Goal: Information Seeking & Learning: Find specific fact

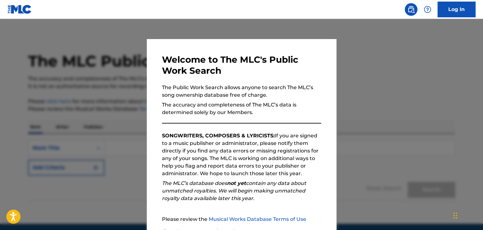
click at [418, 103] on div at bounding box center [241, 134] width 483 height 230
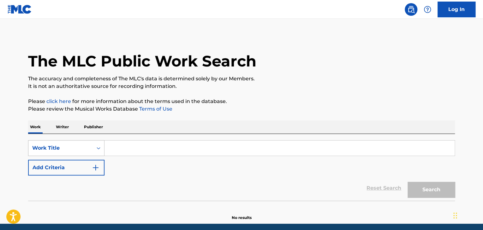
scroll to position [21, 0]
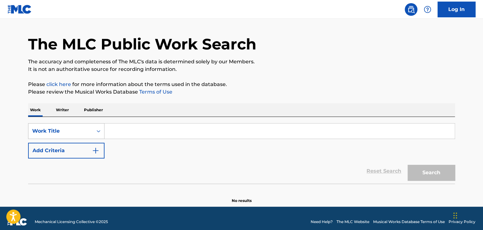
click at [54, 139] on div "Work Title" at bounding box center [66, 131] width 76 height 16
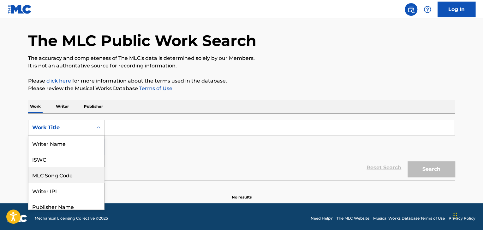
scroll to position [32, 0]
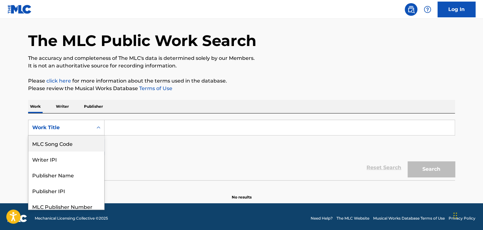
click at [38, 125] on div "Work Title" at bounding box center [60, 128] width 57 height 8
click at [98, 127] on icon "Search Form" at bounding box center [99, 128] width 4 height 2
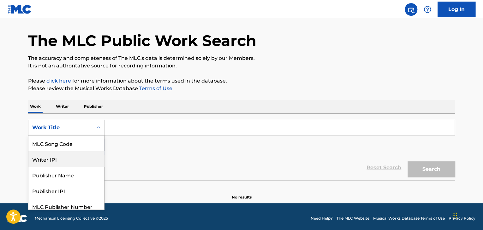
click at [55, 161] on div "Writer IPI" at bounding box center [66, 159] width 76 height 16
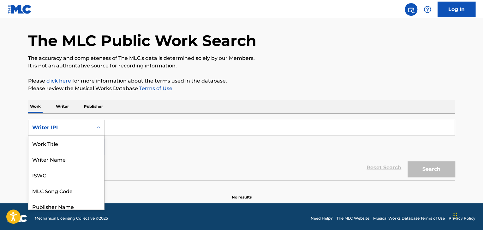
click at [100, 128] on icon "Search Form" at bounding box center [98, 128] width 6 height 6
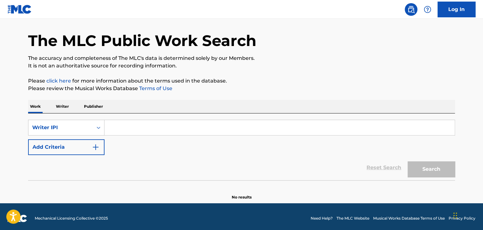
click at [100, 128] on icon "Search Form" at bounding box center [98, 128] width 6 height 6
click at [121, 128] on input "Search Form" at bounding box center [279, 127] width 350 height 15
click at [444, 173] on button "Search" at bounding box center [430, 170] width 47 height 16
click at [140, 127] on input "55754168" at bounding box center [279, 127] width 350 height 15
type input "5"
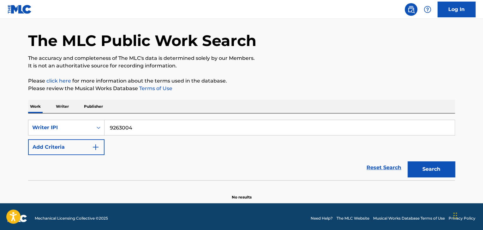
type input "9263004"
click at [430, 169] on button "Search" at bounding box center [430, 170] width 47 height 16
click at [97, 147] on img "Search Form" at bounding box center [96, 148] width 8 height 8
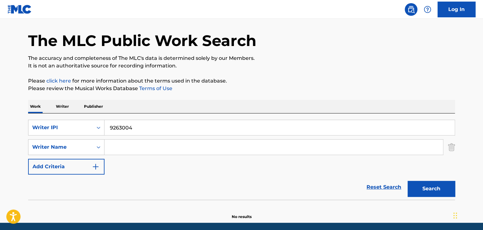
click at [141, 149] on input "Search Form" at bounding box center [273, 147] width 338 height 15
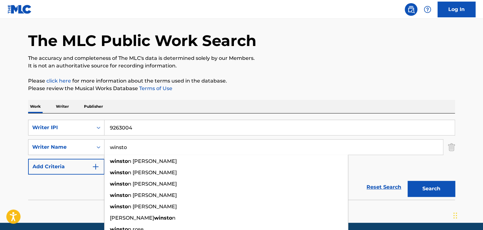
click at [141, 149] on input "winsto" at bounding box center [273, 147] width 338 height 15
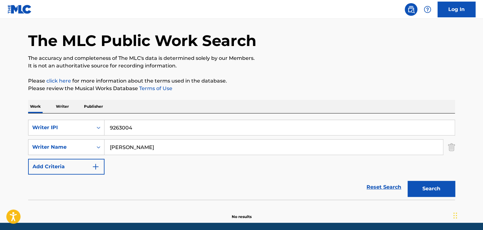
type input "winston walker"
click at [443, 188] on button "Search" at bounding box center [430, 189] width 47 height 16
click at [95, 168] on img "Search Form" at bounding box center [96, 167] width 8 height 8
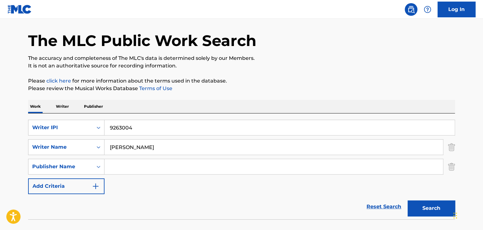
click at [98, 186] on img "Search Form" at bounding box center [96, 187] width 8 height 8
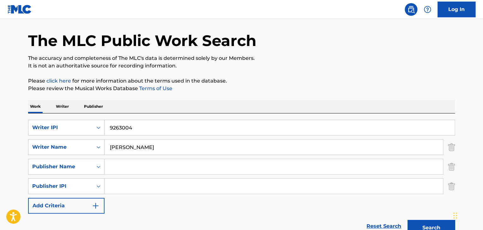
click at [96, 209] on img "Search Form" at bounding box center [96, 206] width 8 height 8
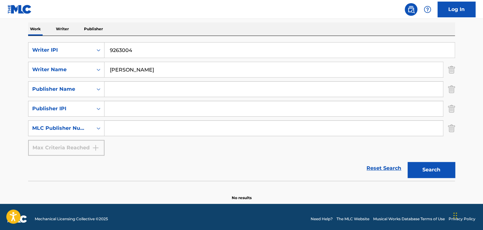
scroll to position [102, 0]
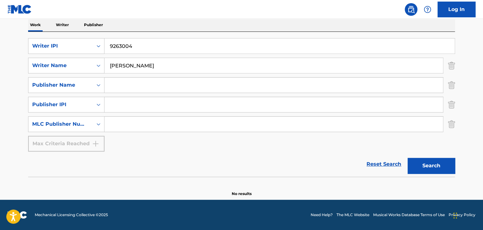
click at [64, 26] on p "Writer" at bounding box center [62, 24] width 17 height 13
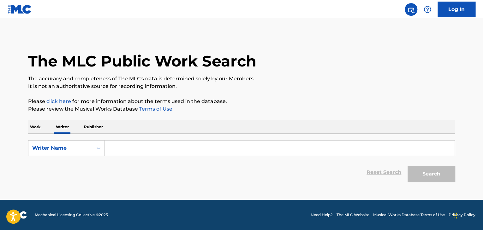
click at [133, 148] on input "Search Form" at bounding box center [279, 148] width 350 height 15
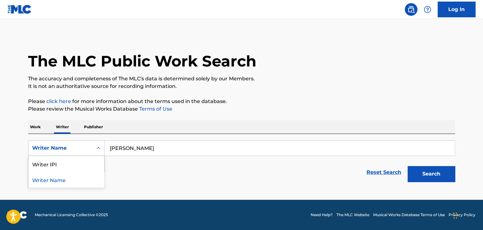
click at [98, 149] on icon "Search Form" at bounding box center [98, 148] width 6 height 6
click at [147, 147] on input "winston waljer" at bounding box center [279, 148] width 350 height 15
type input "winston walker"
click at [35, 127] on p "Work" at bounding box center [35, 127] width 15 height 13
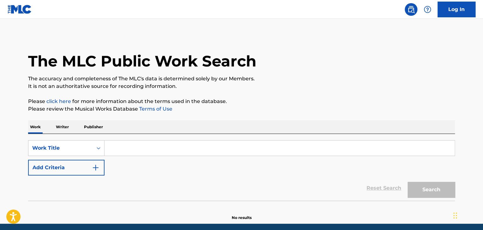
click at [126, 152] on input "Search Form" at bounding box center [279, 148] width 350 height 15
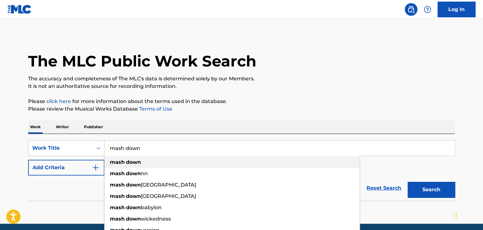
type input "mash down"
click at [127, 163] on strong "down" at bounding box center [133, 162] width 15 height 6
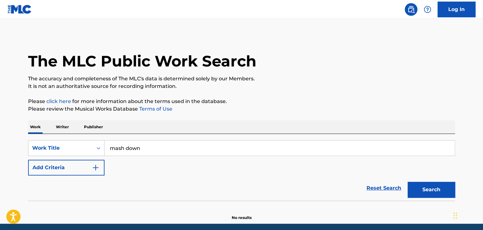
click at [61, 127] on p "Writer" at bounding box center [62, 127] width 17 height 13
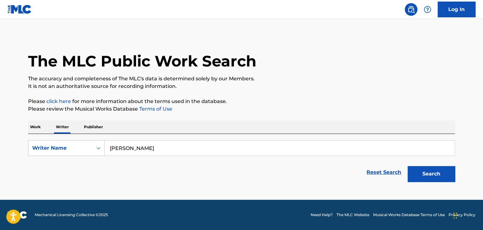
click at [444, 176] on button "Search" at bounding box center [430, 174] width 47 height 16
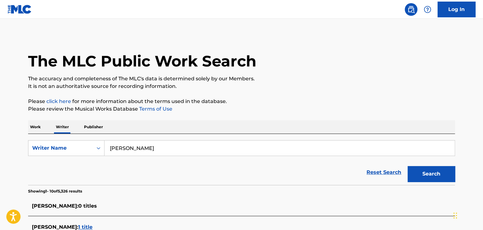
click at [470, 176] on main "The MLC Public Work Search The accuracy and completeness of The MLC's data is d…" at bounding box center [241, 232] width 483 height 427
click at [37, 128] on p "Work" at bounding box center [35, 127] width 15 height 13
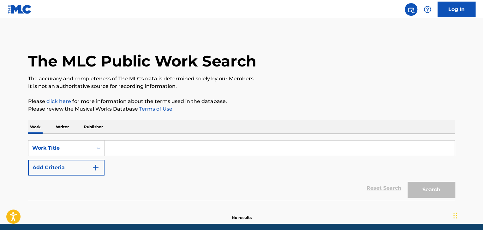
click at [120, 154] on input "Search Form" at bounding box center [279, 148] width 350 height 15
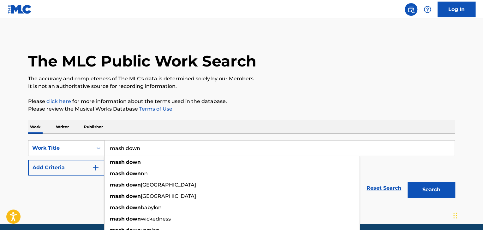
type input "mash down"
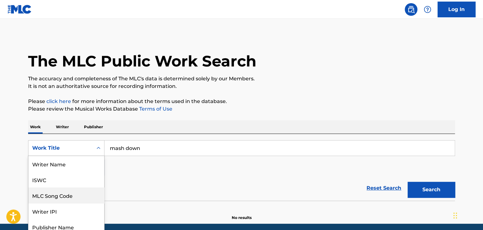
click at [97, 147] on div "8 results available. Use Up and Down to choose options, press Enter to select t…" at bounding box center [66, 148] width 76 height 16
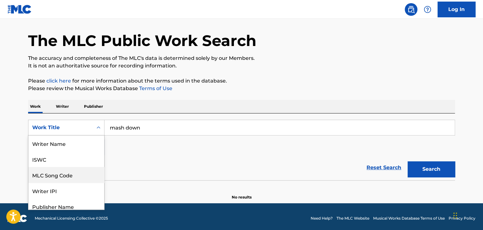
scroll to position [32, 0]
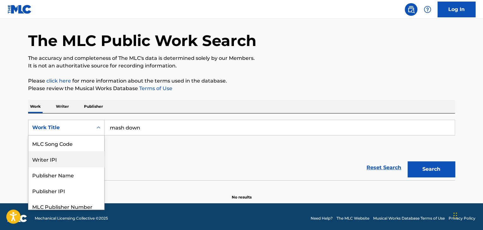
click at [54, 158] on div "Writer IPI" at bounding box center [66, 159] width 76 height 16
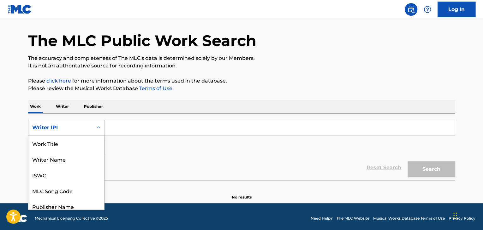
click at [100, 127] on icon "Search Form" at bounding box center [98, 128] width 6 height 6
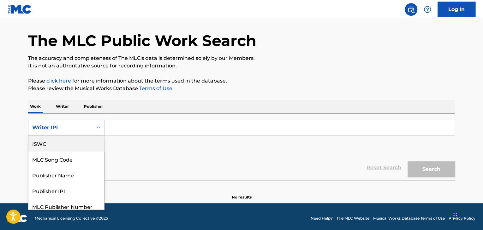
click at [35, 104] on p "Work" at bounding box center [35, 106] width 15 height 13
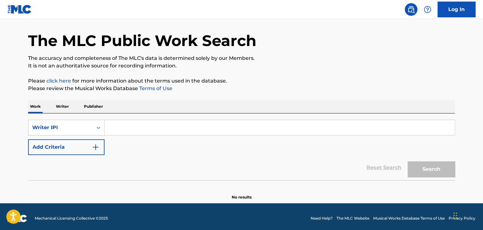
scroll to position [0, 0]
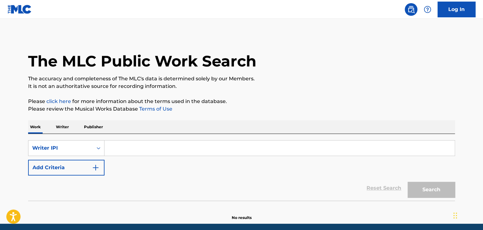
click at [32, 131] on p "Work" at bounding box center [35, 127] width 15 height 13
click at [112, 149] on input "Search Form" at bounding box center [279, 148] width 350 height 15
type input "55754168"
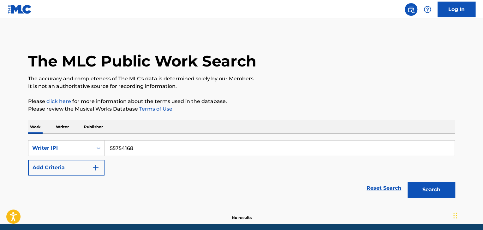
click at [43, 172] on button "Add Criteria" at bounding box center [66, 168] width 76 height 16
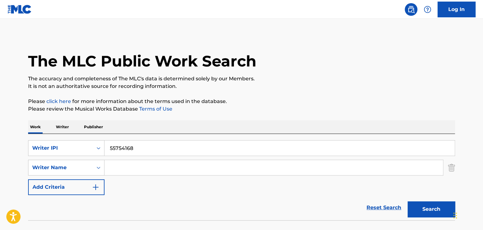
click at [67, 130] on p "Writer" at bounding box center [62, 127] width 17 height 13
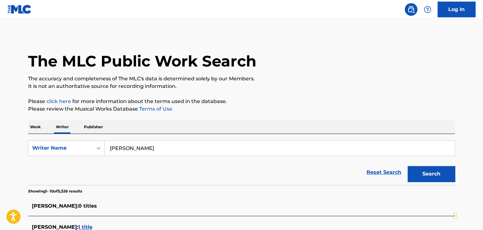
click at [411, 175] on button "Search" at bounding box center [430, 174] width 47 height 16
click at [385, 174] on link "Reset Search" at bounding box center [383, 173] width 41 height 14
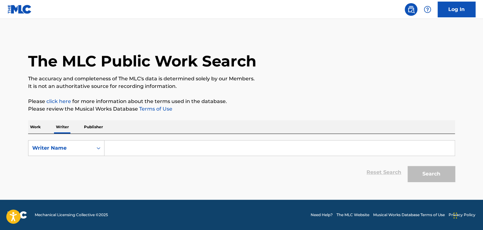
click at [34, 127] on p "Work" at bounding box center [35, 127] width 15 height 13
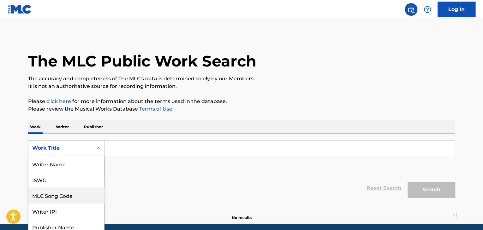
scroll to position [21, 0]
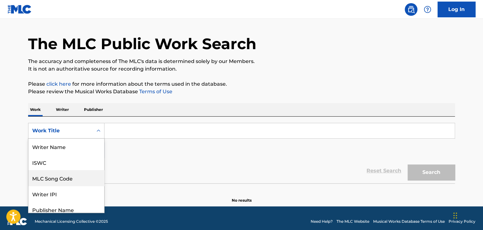
click at [98, 139] on div "8 results available. Use Up and Down to choose options, press Enter to select t…" at bounding box center [66, 131] width 76 height 16
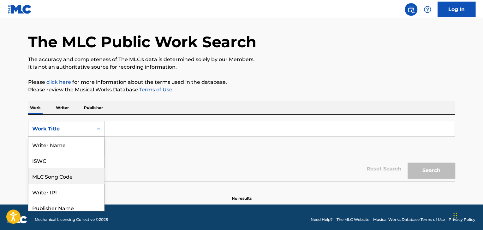
scroll to position [32, 0]
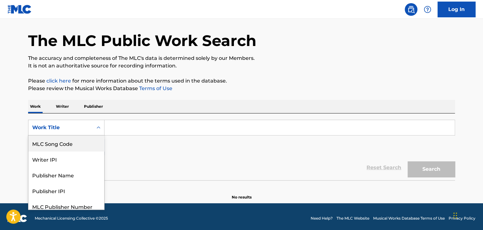
click at [113, 136] on div "SearchWithCriteriab2d21d10-294b-4921-a810-add808590b2f 8 results available. Use…" at bounding box center [241, 137] width 427 height 35
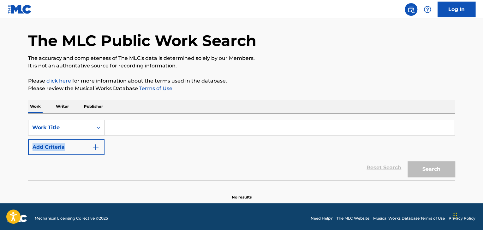
click at [113, 136] on div "SearchWithCriteriab2d21d10-294b-4921-a810-add808590b2f Work Title Add Criteria" at bounding box center [241, 137] width 427 height 35
click at [114, 135] on div "SearchWithCriteriab2d21d10-294b-4921-a810-add808590b2f Work Title Add Criteria" at bounding box center [241, 137] width 427 height 35
click at [114, 132] on input "Search Form" at bounding box center [279, 127] width 350 height 15
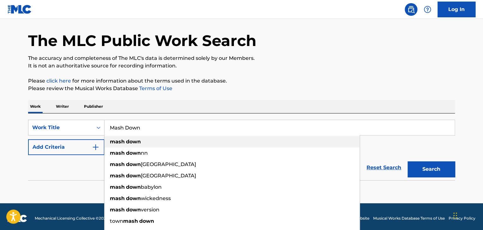
click at [134, 141] on strong "down" at bounding box center [133, 142] width 15 height 6
type input "mash down"
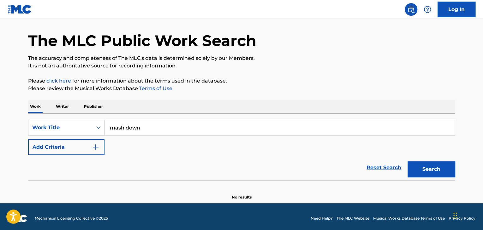
click at [62, 107] on p "Writer" at bounding box center [62, 106] width 17 height 13
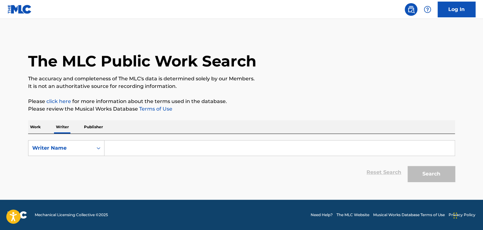
click at [109, 150] on input "Search Form" at bounding box center [279, 148] width 350 height 15
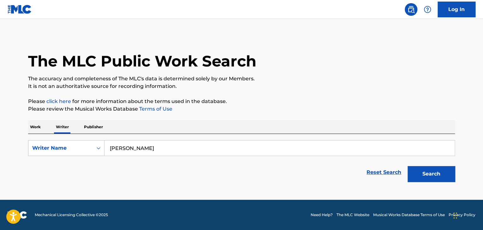
type input "winston walker"
click at [431, 175] on button "Search" at bounding box center [430, 174] width 47 height 16
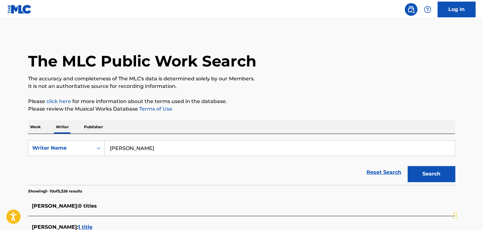
click at [481, 162] on main "The MLC Public Work Search The accuracy and completeness of The MLC's data is d…" at bounding box center [241, 232] width 483 height 427
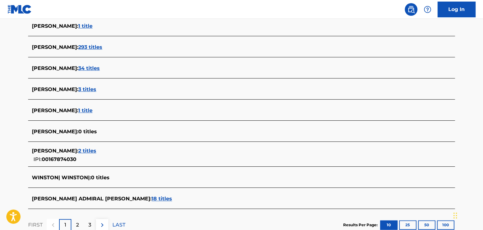
click at [75, 226] on div "2" at bounding box center [77, 225] width 12 height 12
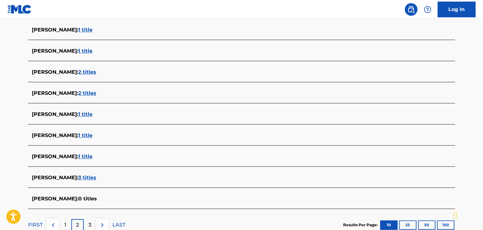
scroll to position [246, 0]
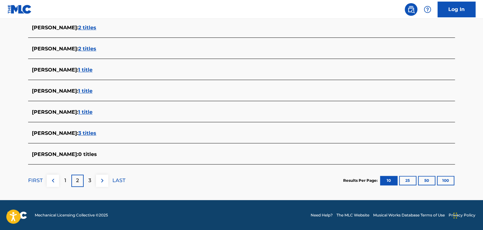
click at [66, 180] on div "1" at bounding box center [65, 181] width 12 height 12
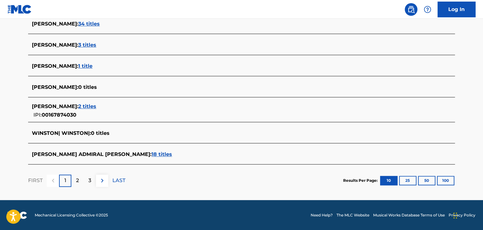
click at [78, 25] on span "34 titles" at bounding box center [88, 24] width 21 height 6
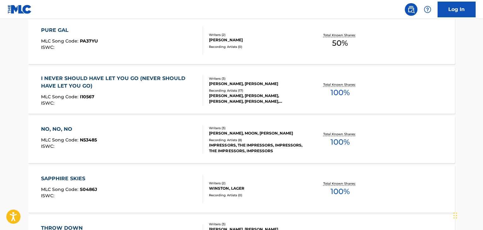
scroll to position [447, 0]
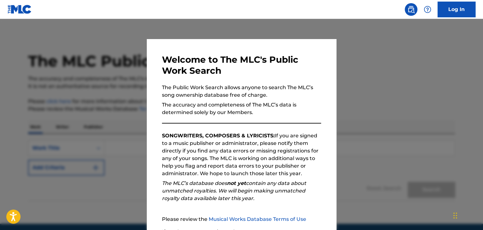
click at [226, 219] on link "Musical Works Database Terms of Use" at bounding box center [257, 219] width 97 height 6
click at [265, 220] on link "Musical Works Database Terms of Use" at bounding box center [257, 219] width 97 height 6
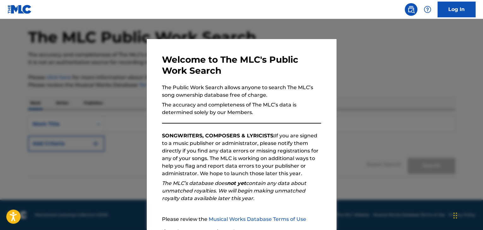
click at [273, 221] on link "Musical Works Database Terms of Use" at bounding box center [257, 219] width 97 height 6
